Goal: Browse casually: Explore the website without a specific task or goal

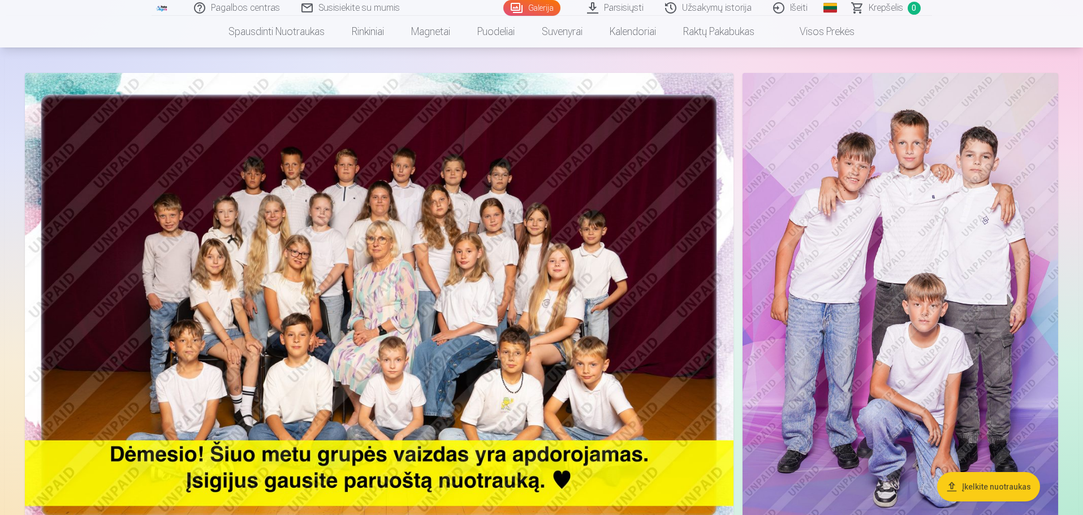
scroll to position [75, 0]
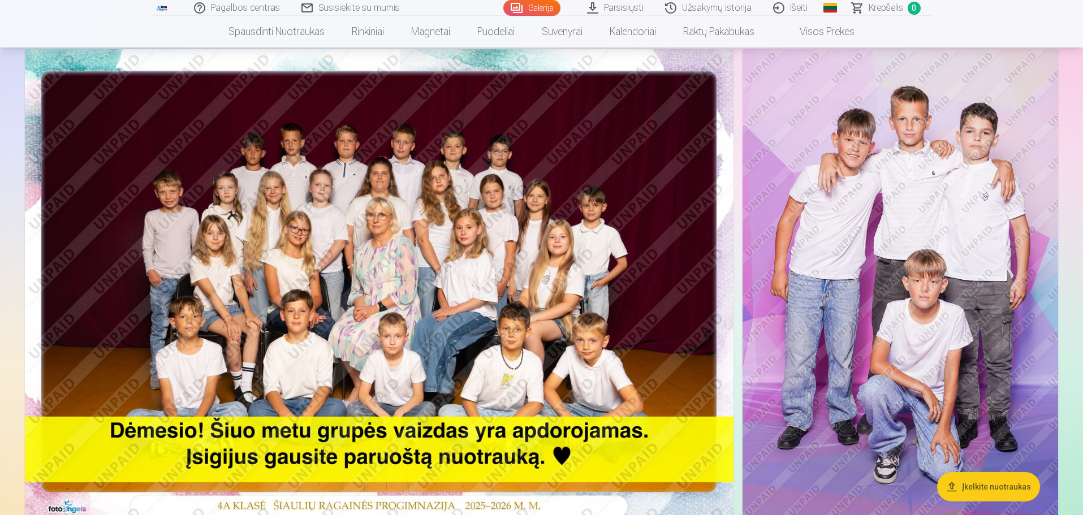
click at [906, 180] on img at bounding box center [901, 285] width 316 height 473
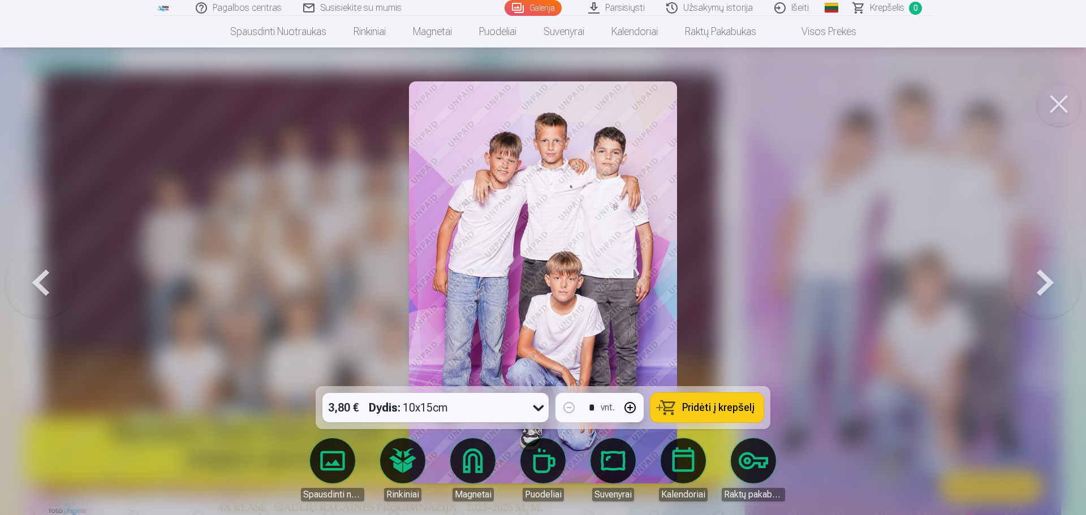
click at [411, 460] on link "Rinkiniai" at bounding box center [402, 469] width 63 height 63
click at [895, 265] on div at bounding box center [543, 257] width 1086 height 515
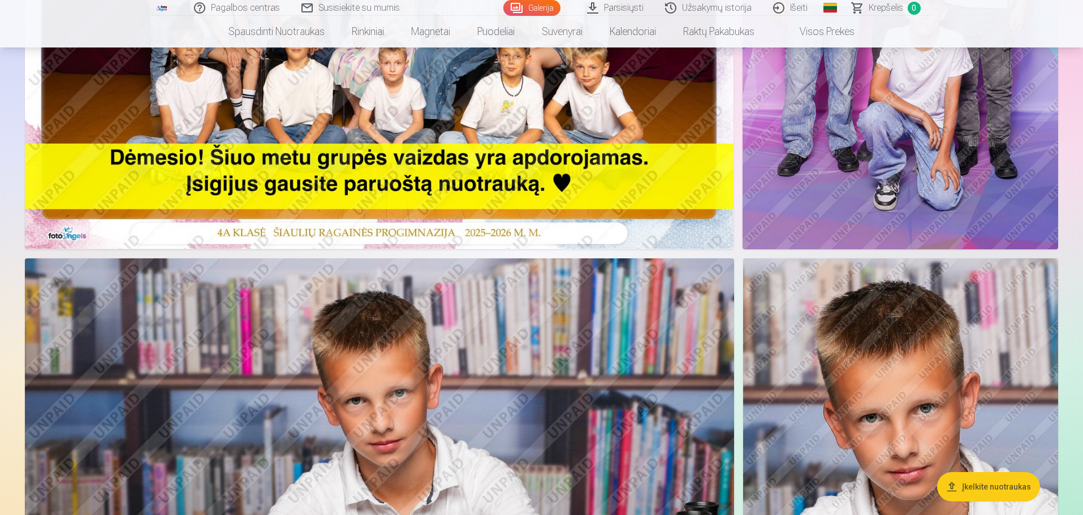
scroll to position [528, 0]
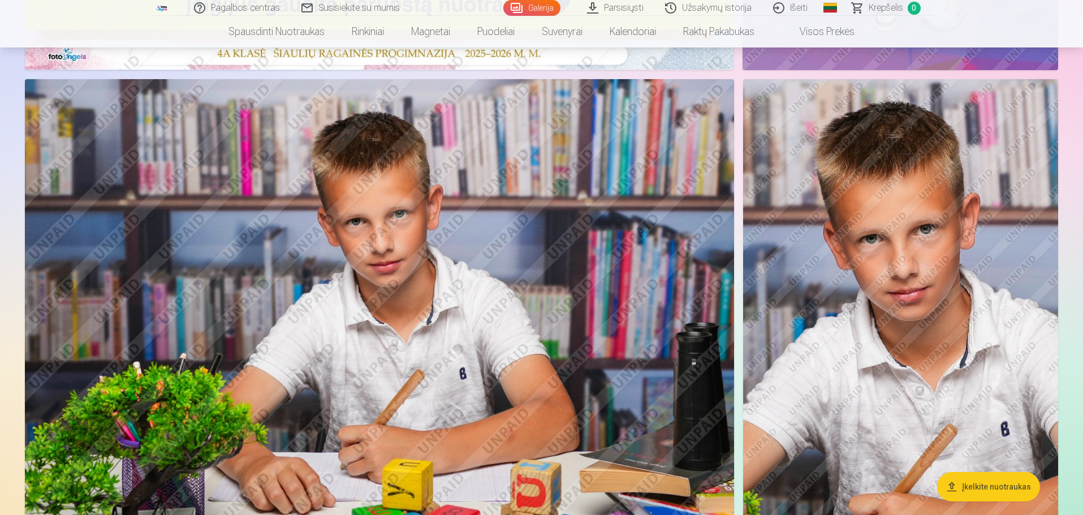
click at [317, 208] on img at bounding box center [379, 315] width 709 height 473
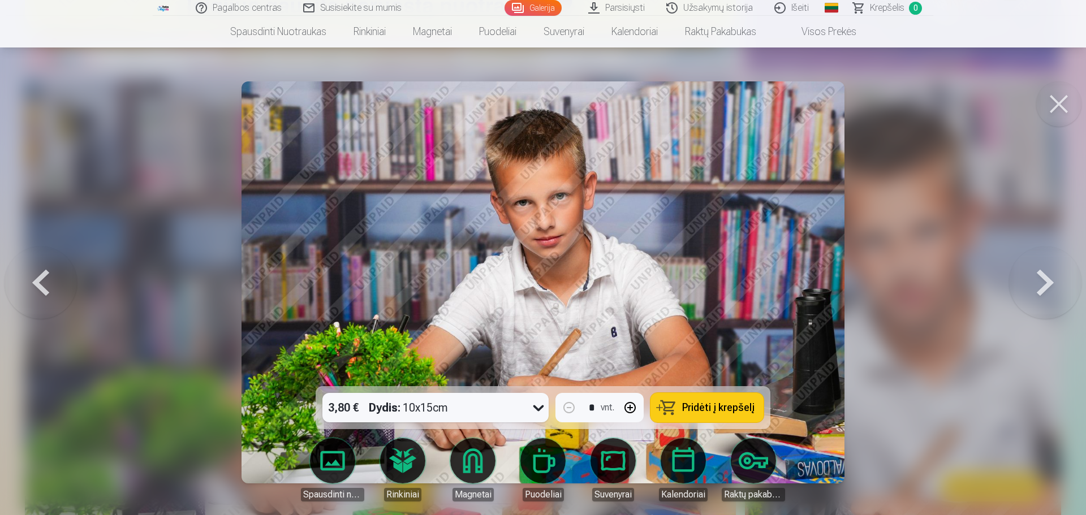
click at [1048, 279] on button at bounding box center [1045, 282] width 72 height 185
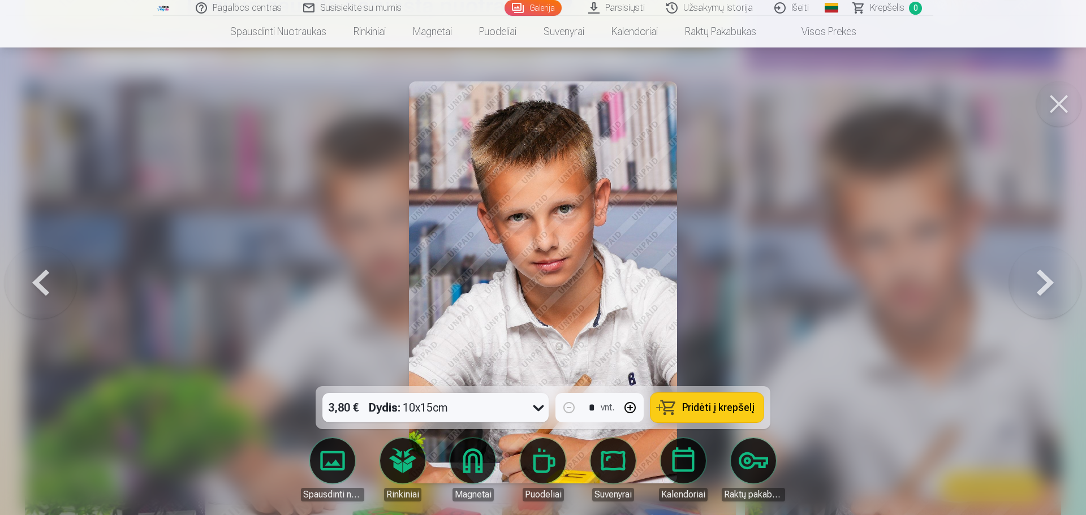
click at [1048, 279] on button at bounding box center [1045, 282] width 72 height 185
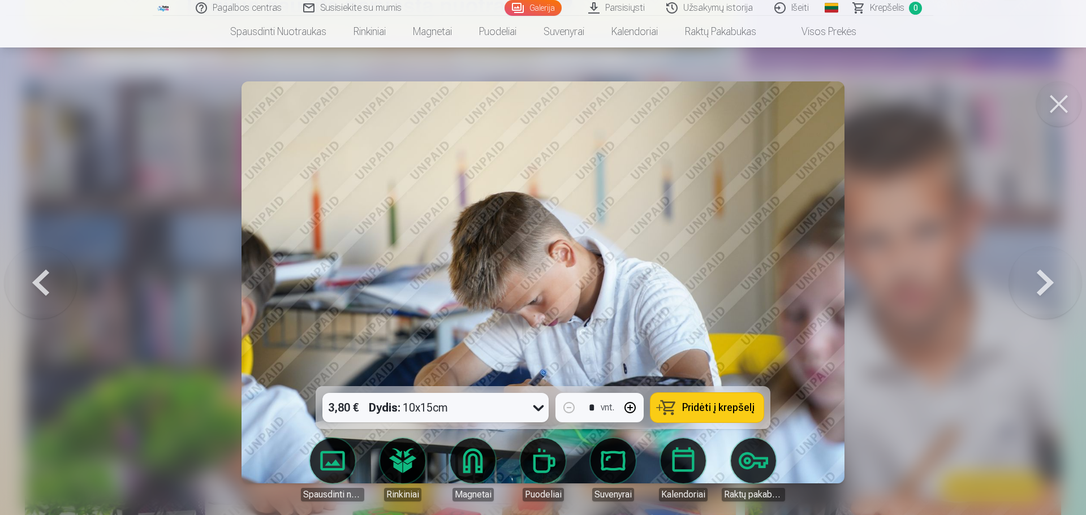
click at [1048, 279] on button at bounding box center [1045, 282] width 72 height 185
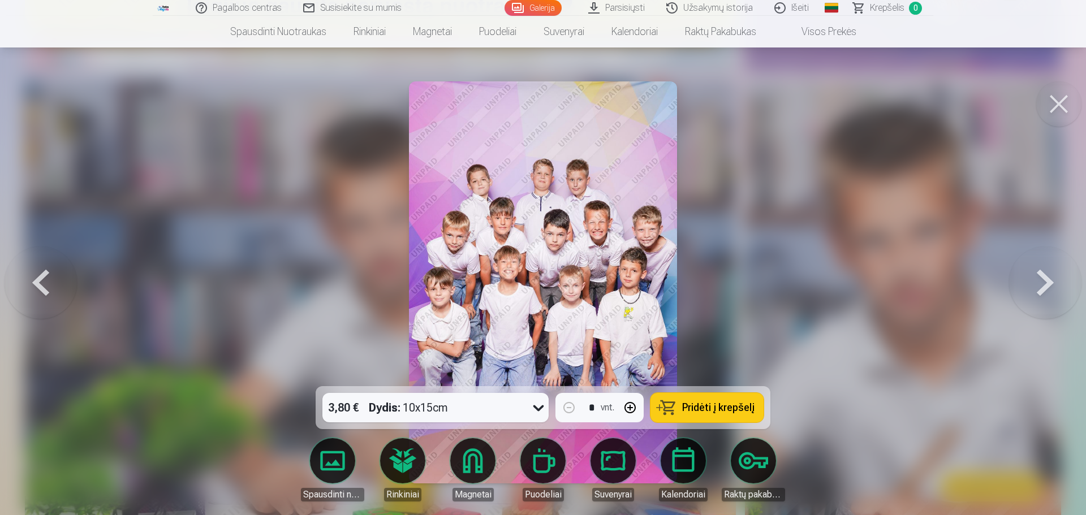
click at [1048, 279] on button at bounding box center [1045, 282] width 72 height 185
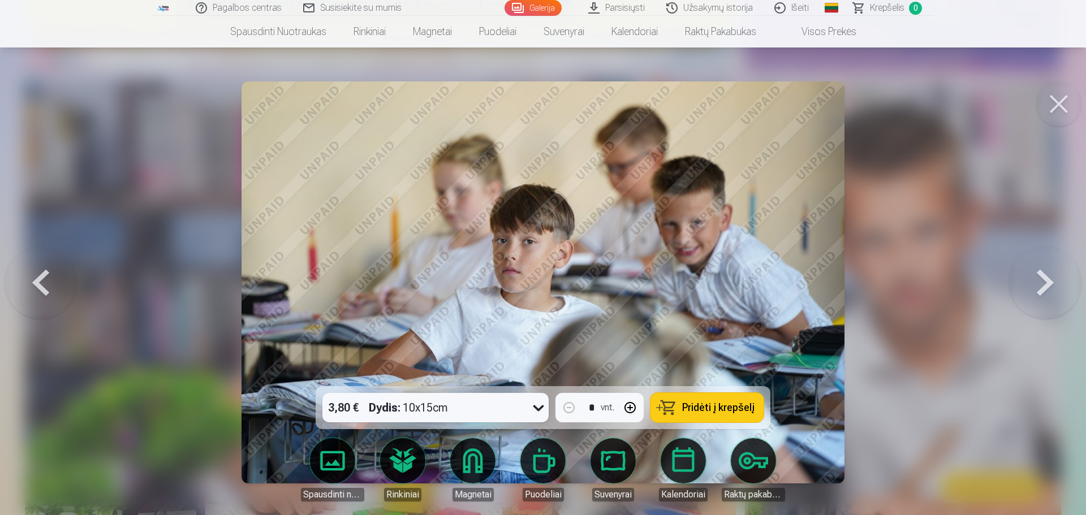
click at [1048, 279] on button at bounding box center [1045, 282] width 72 height 185
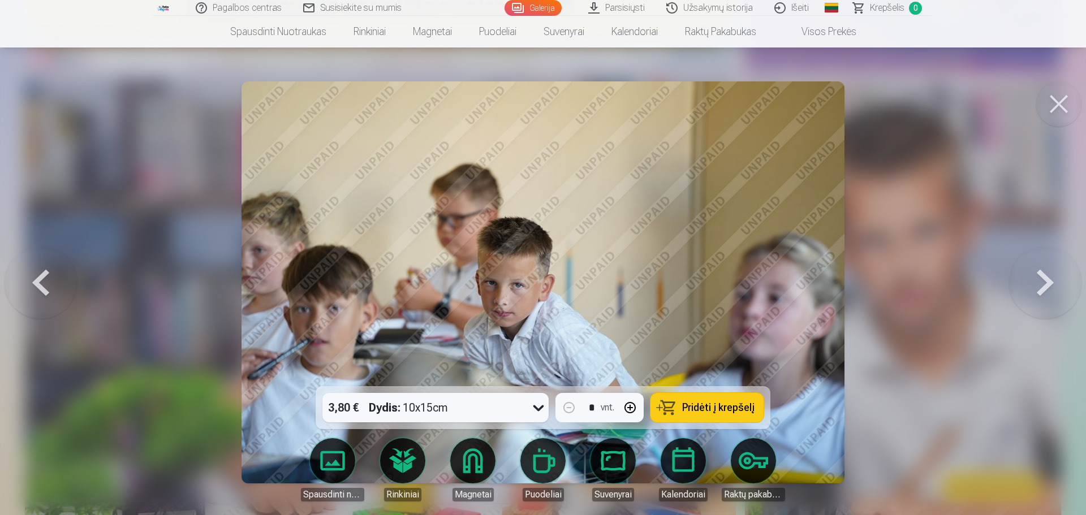
click at [1048, 279] on button at bounding box center [1045, 282] width 72 height 185
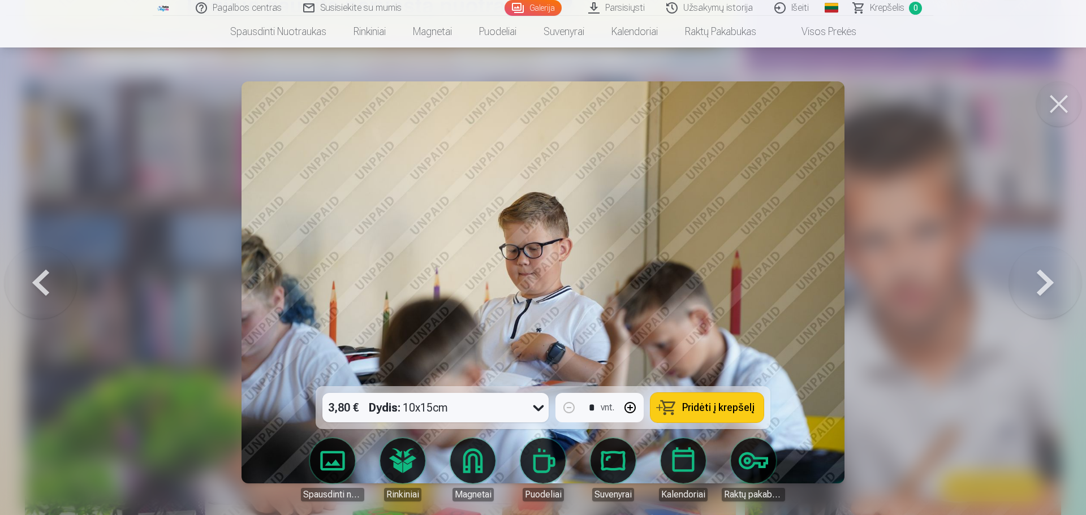
click at [1048, 279] on button at bounding box center [1045, 282] width 72 height 185
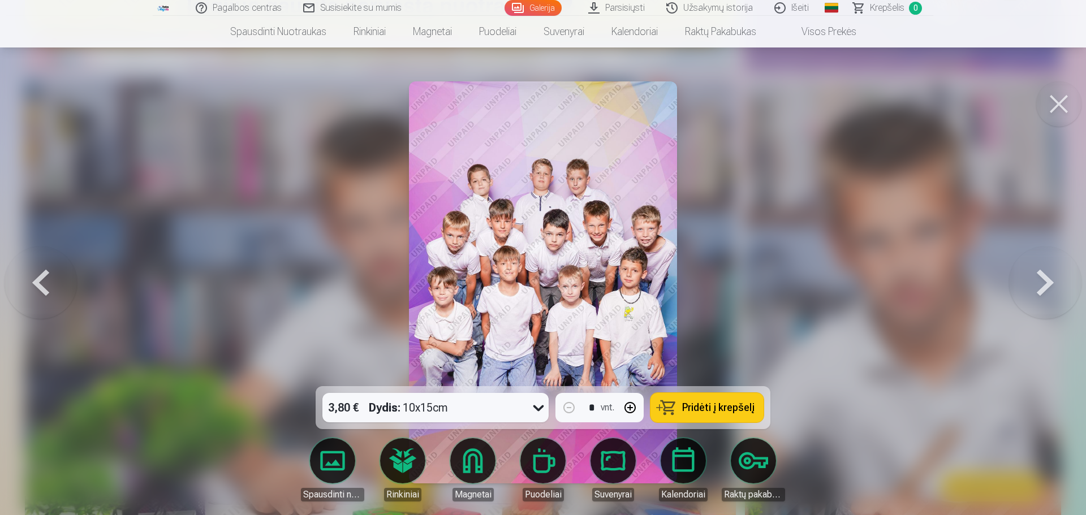
click at [1048, 279] on button at bounding box center [1045, 282] width 72 height 185
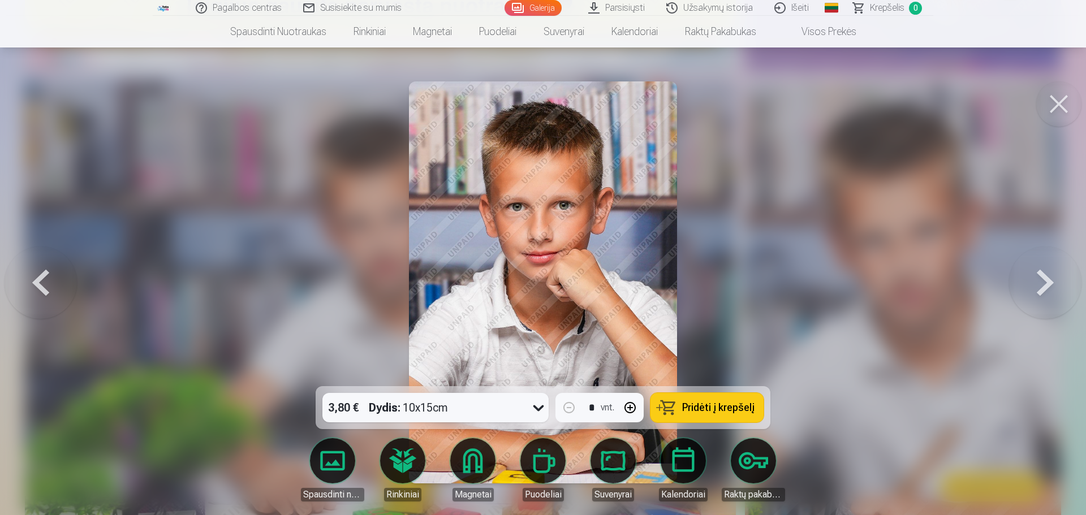
click at [1048, 279] on button at bounding box center [1045, 282] width 72 height 185
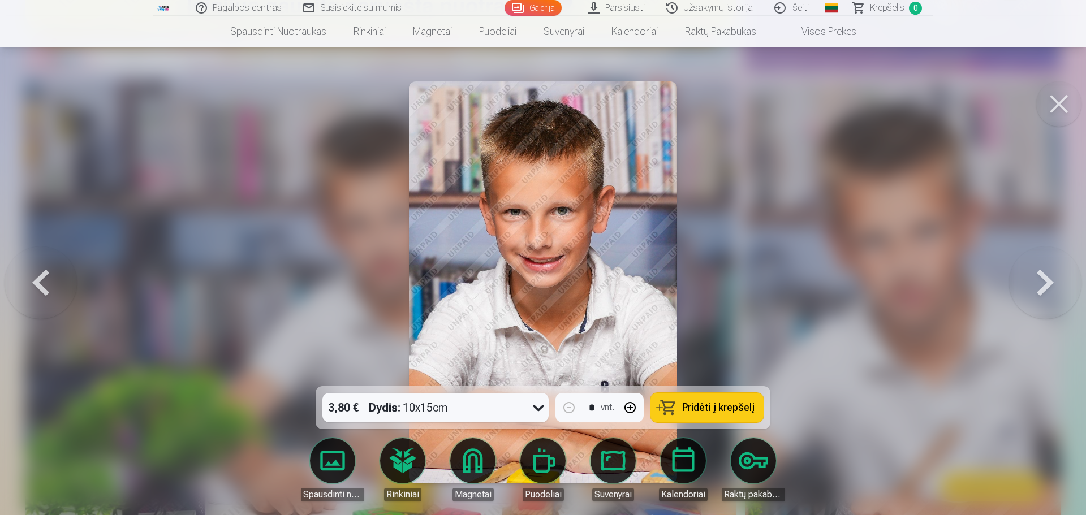
click at [1048, 279] on button at bounding box center [1045, 282] width 72 height 185
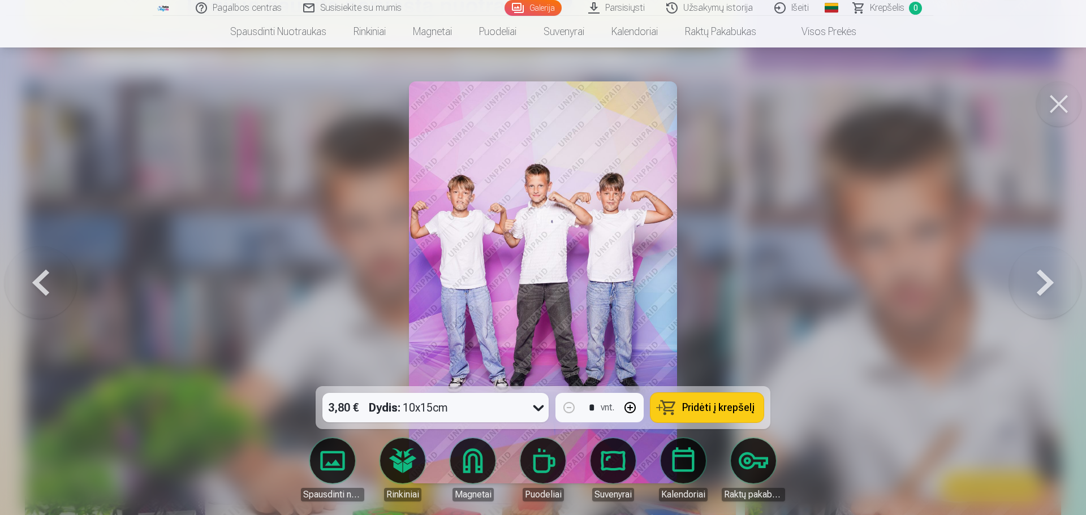
click at [1048, 279] on button at bounding box center [1045, 282] width 72 height 185
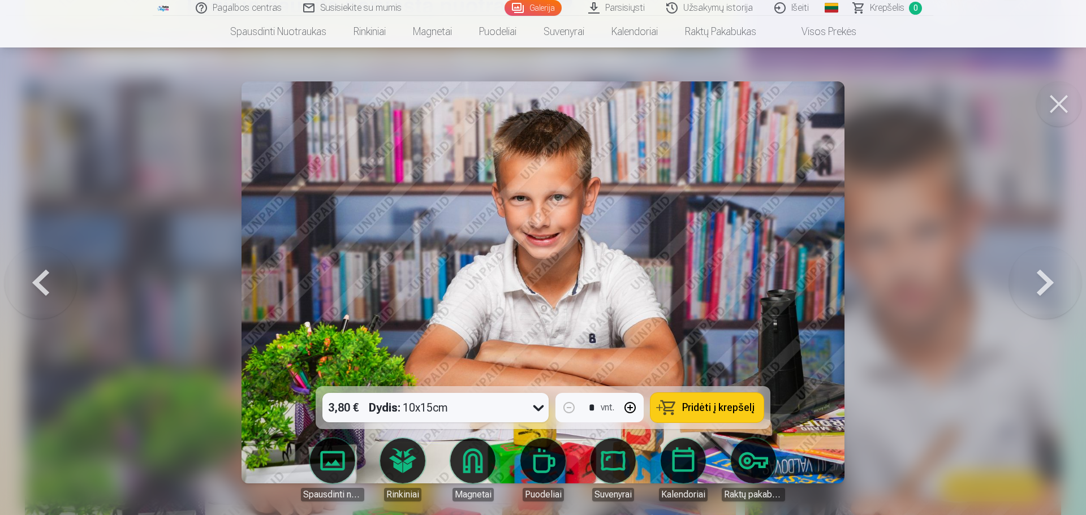
click at [1048, 279] on button at bounding box center [1045, 282] width 72 height 185
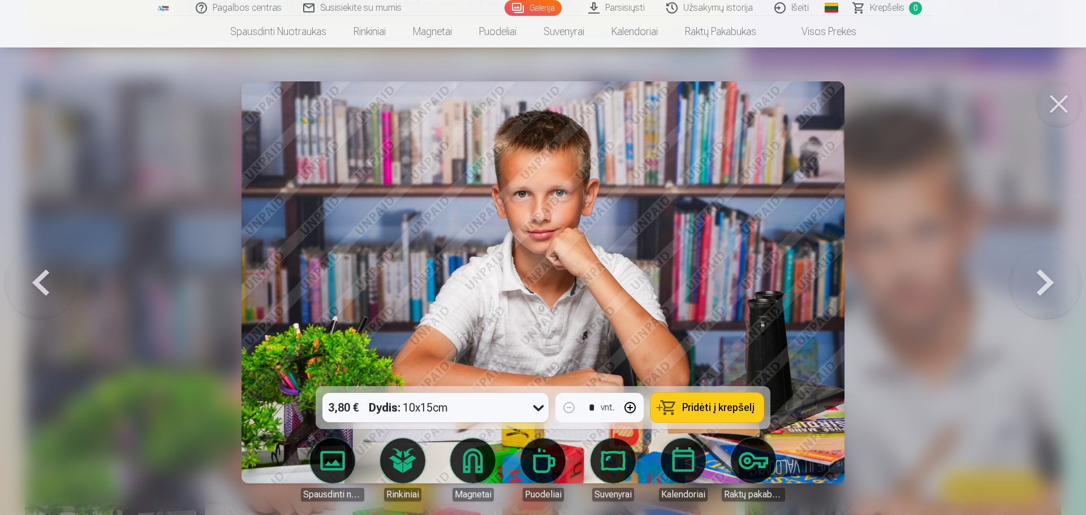
click at [1048, 279] on button at bounding box center [1045, 282] width 72 height 185
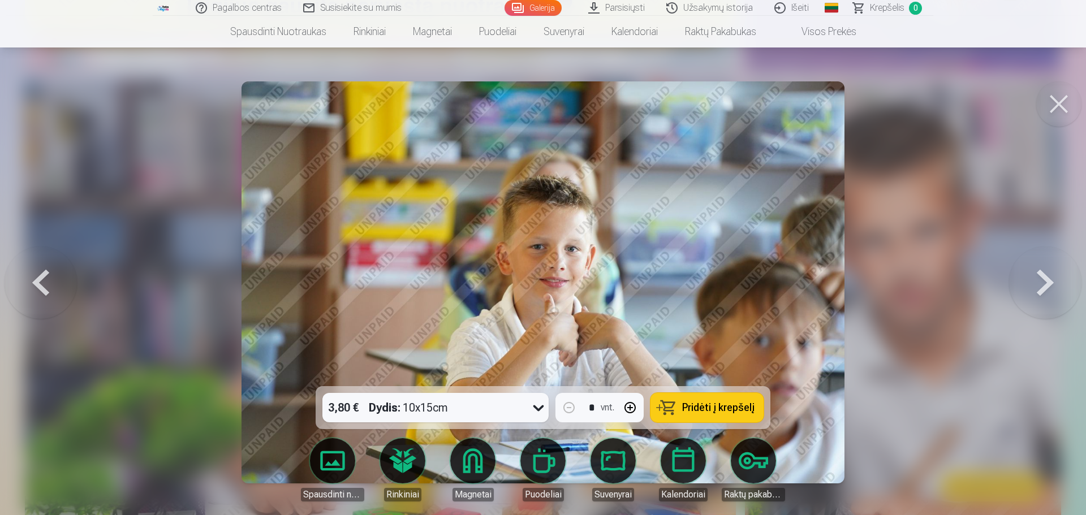
click at [1048, 279] on button at bounding box center [1045, 282] width 72 height 185
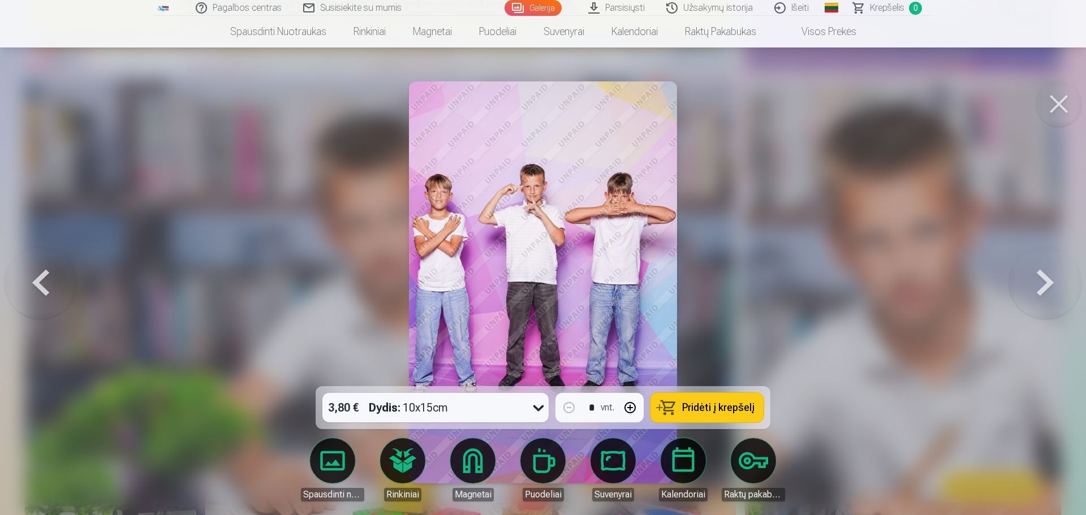
click at [1048, 279] on button at bounding box center [1045, 282] width 72 height 185
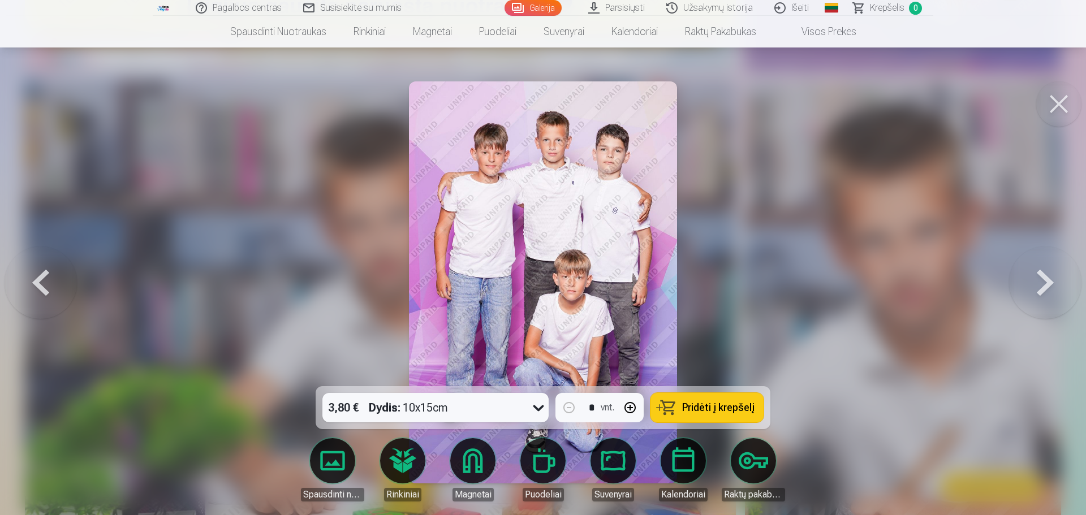
click at [1048, 279] on button at bounding box center [1045, 282] width 72 height 185
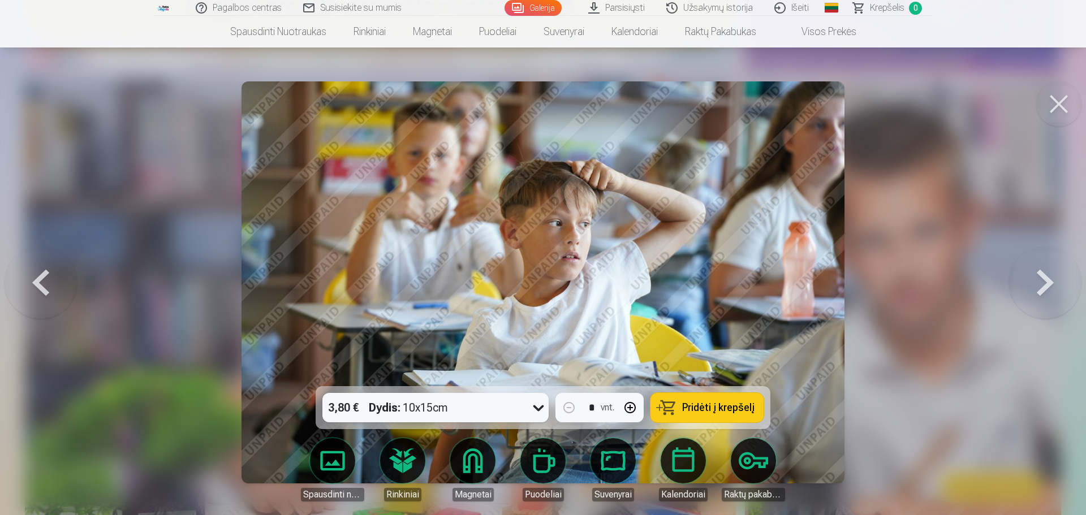
click at [1048, 279] on button at bounding box center [1045, 282] width 72 height 185
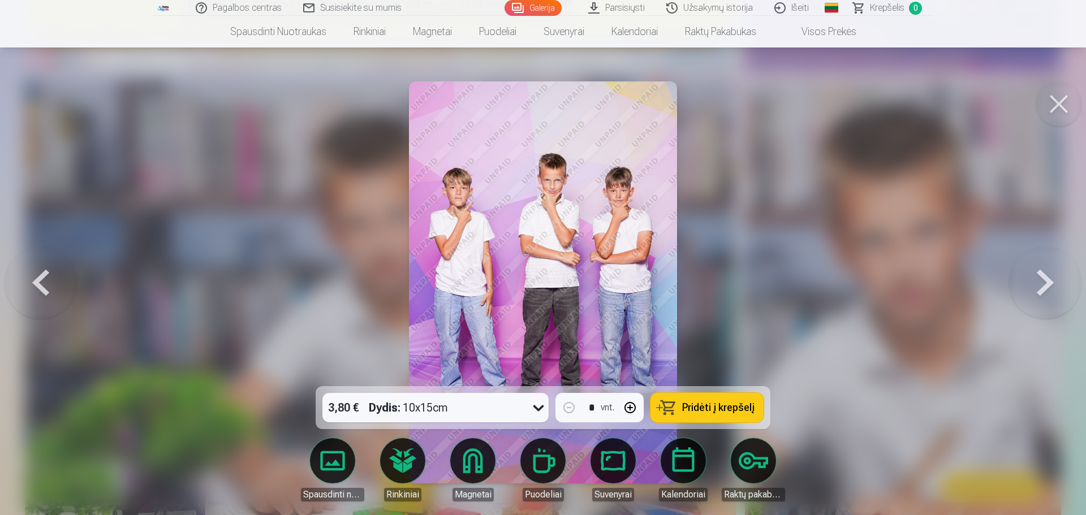
click at [1048, 279] on button at bounding box center [1045, 282] width 72 height 185
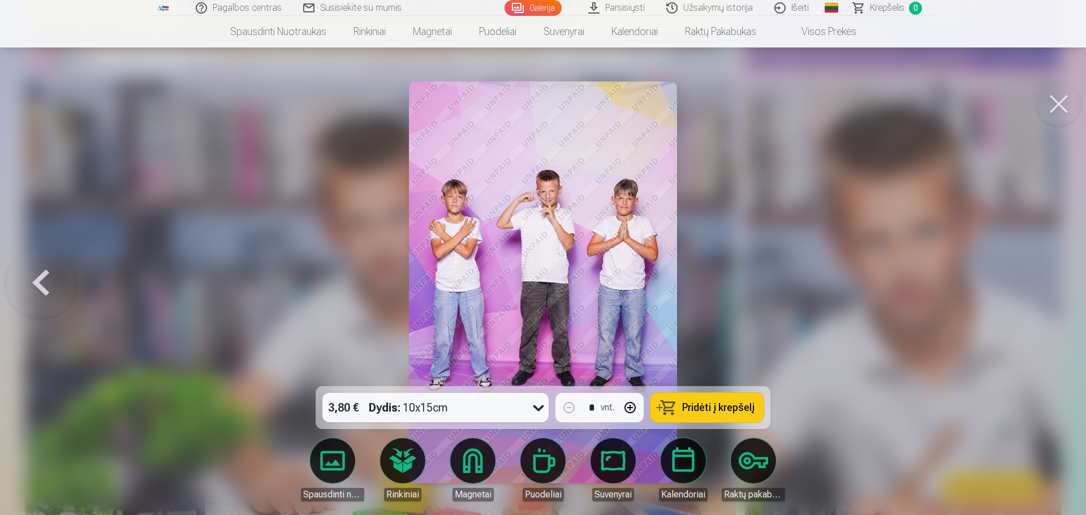
click at [1048, 279] on div at bounding box center [543, 257] width 1086 height 515
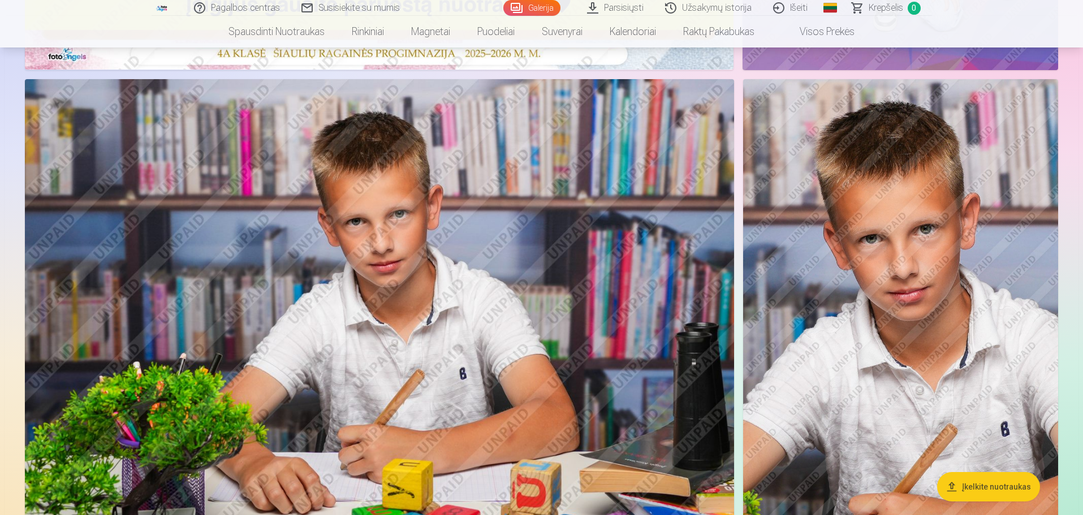
click at [1048, 279] on img at bounding box center [900, 315] width 315 height 473
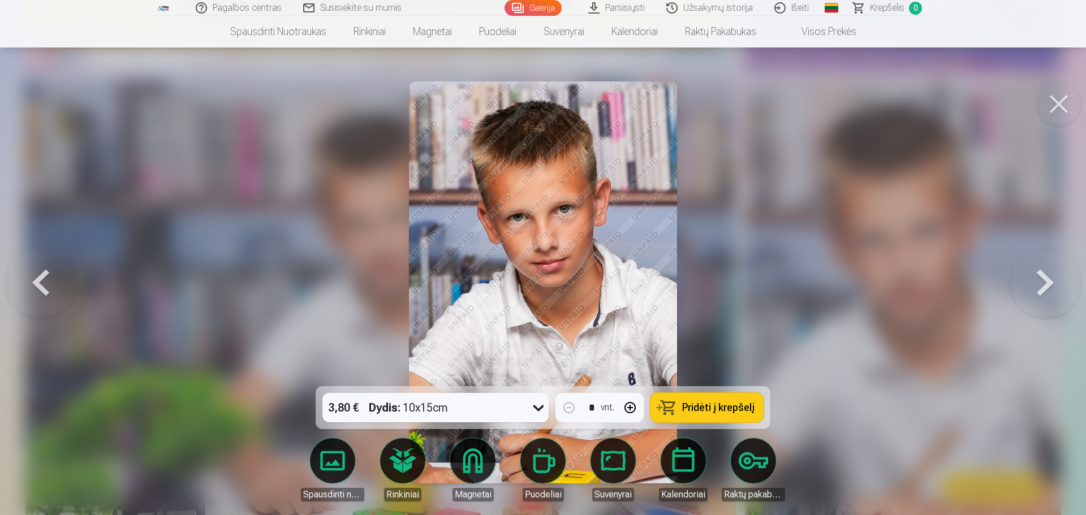
click at [1048, 279] on button at bounding box center [1045, 282] width 72 height 185
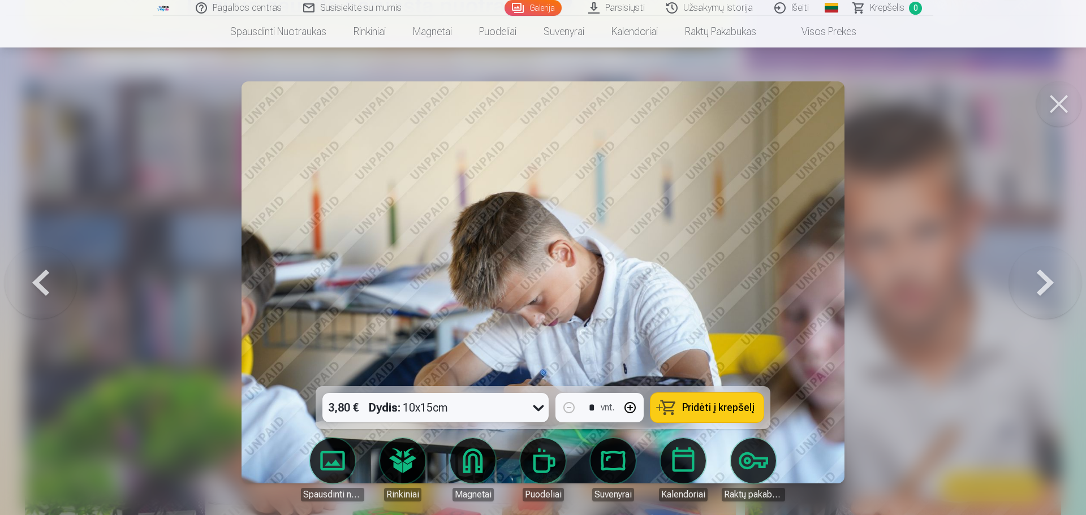
click at [1048, 279] on button at bounding box center [1045, 282] width 72 height 185
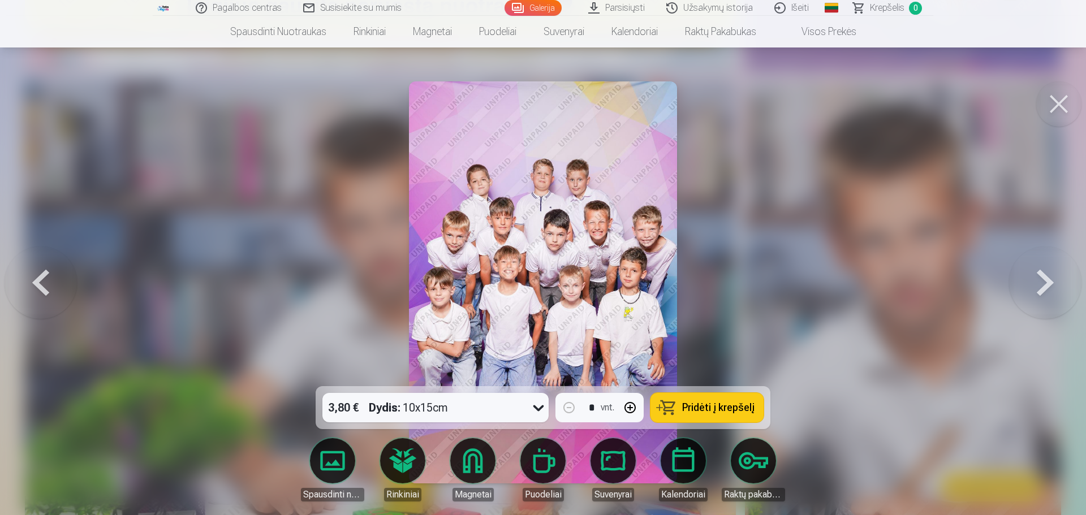
click at [1048, 279] on button at bounding box center [1045, 282] width 72 height 185
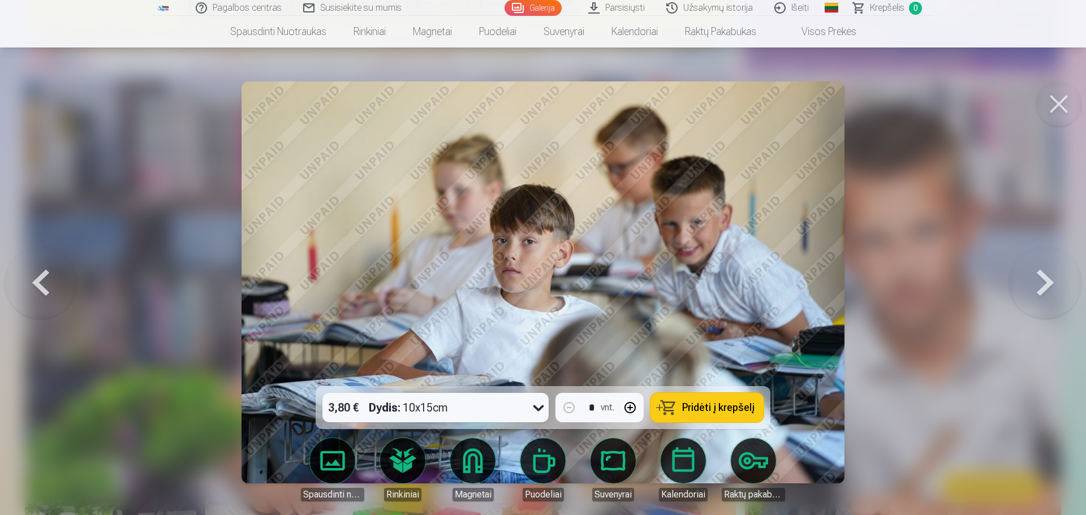
click at [1048, 279] on button at bounding box center [1045, 282] width 72 height 185
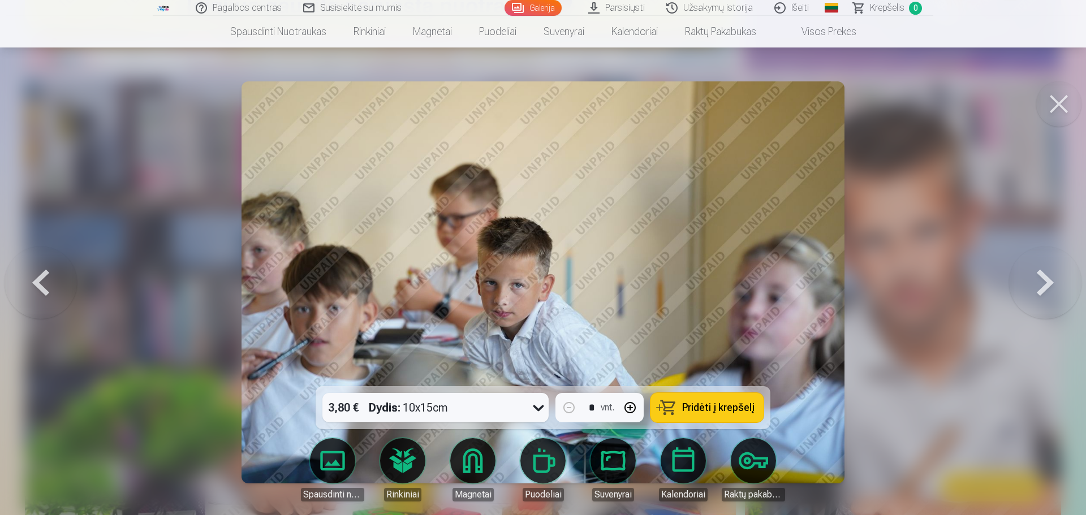
click at [1048, 279] on button at bounding box center [1045, 282] width 72 height 185
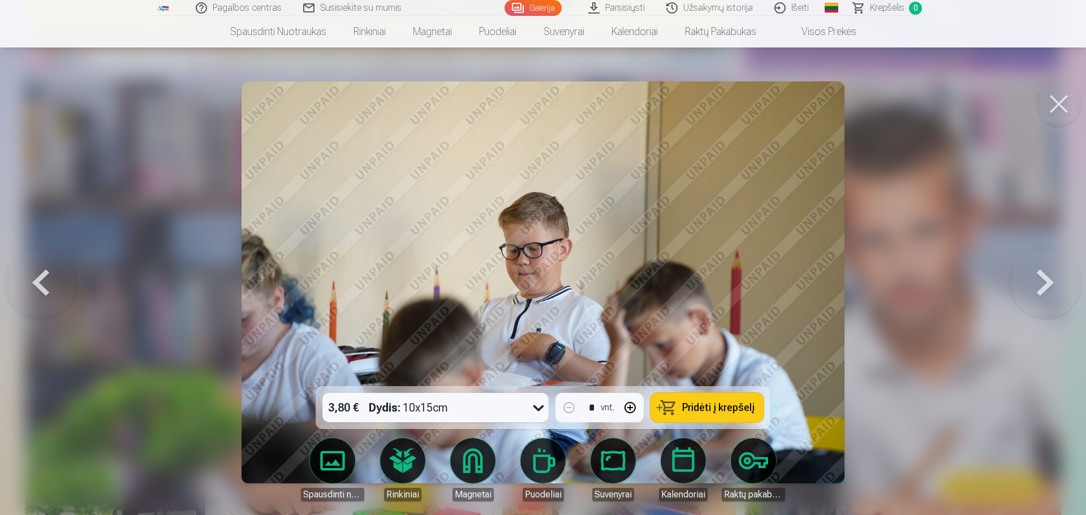
click at [1048, 279] on button at bounding box center [1045, 282] width 72 height 185
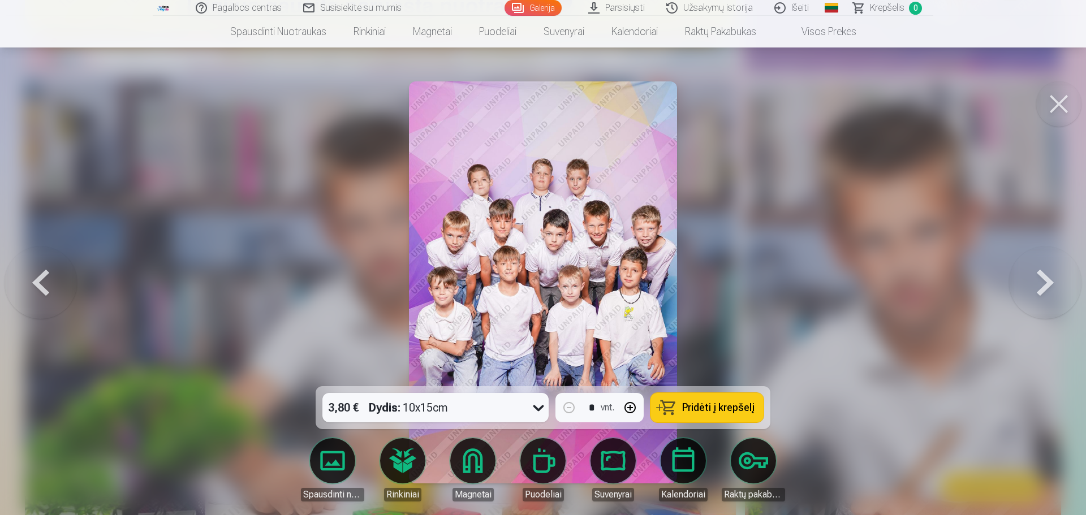
click at [1048, 279] on button at bounding box center [1045, 282] width 72 height 185
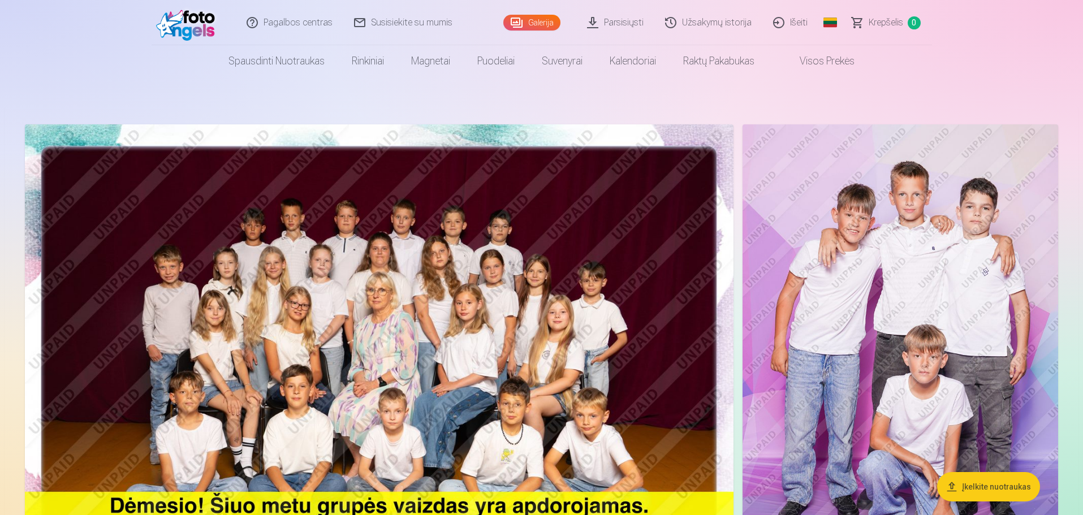
click at [536, 274] on img at bounding box center [379, 360] width 709 height 473
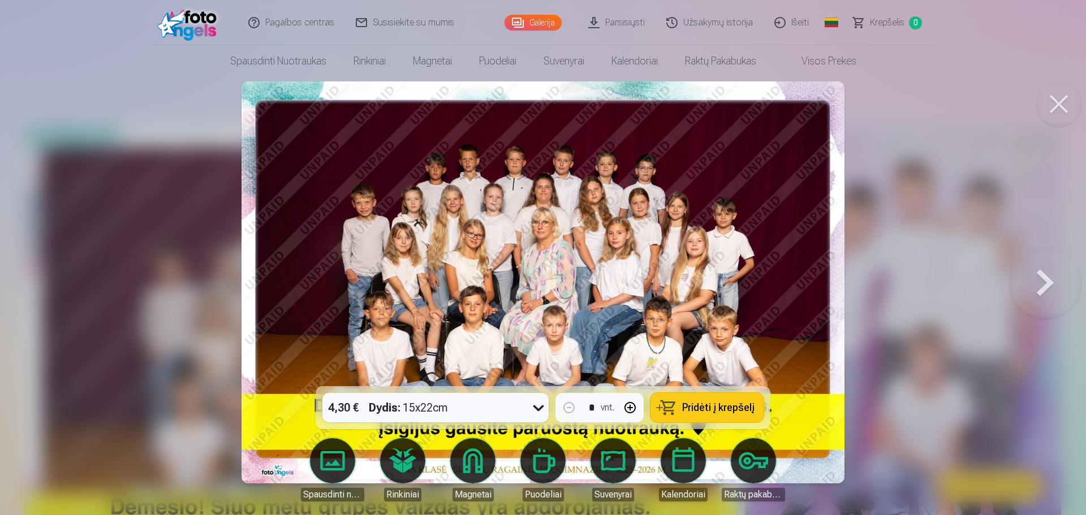
click at [904, 258] on div at bounding box center [543, 257] width 1086 height 515
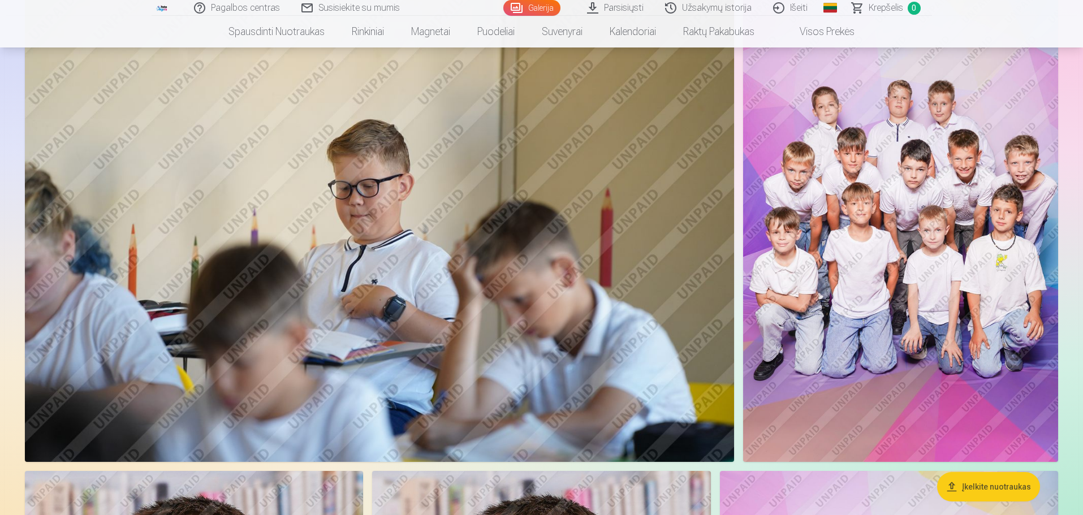
scroll to position [3394, 0]
